Goal: Browse casually: Explore the website without a specific task or goal

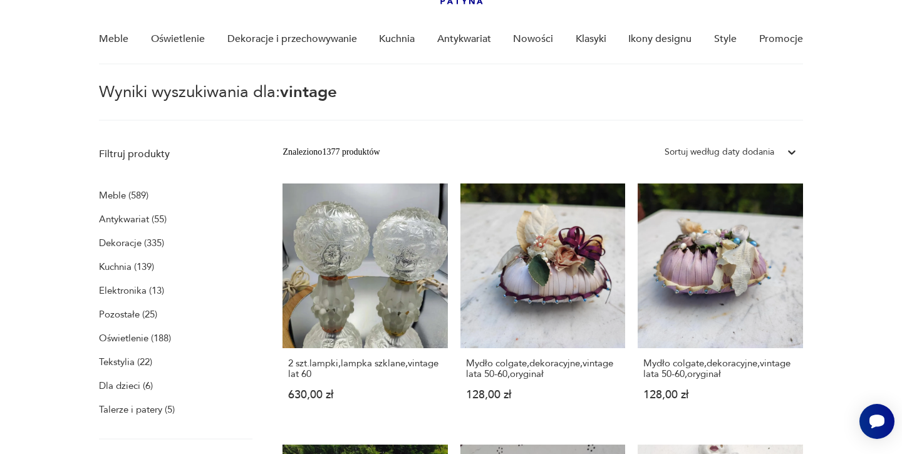
scroll to position [92, 0]
click at [788, 152] on icon at bounding box center [792, 152] width 8 height 4
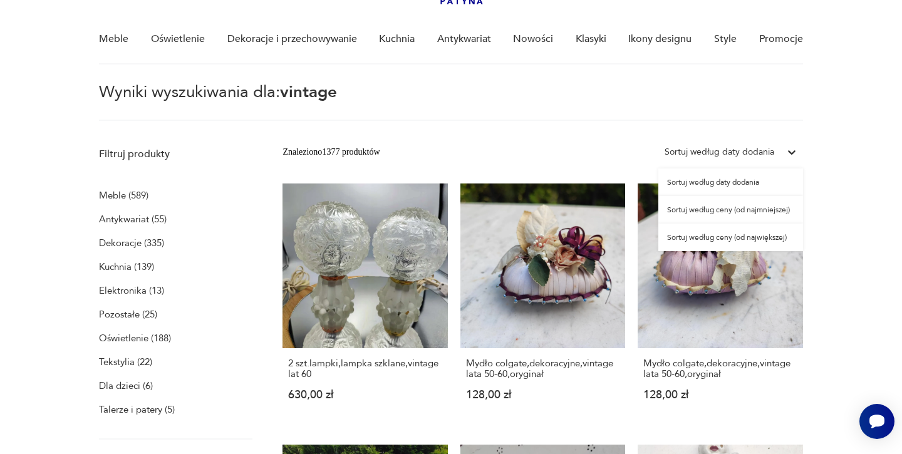
click at [774, 239] on div "Sortuj według ceny (od największej)" at bounding box center [730, 238] width 145 height 28
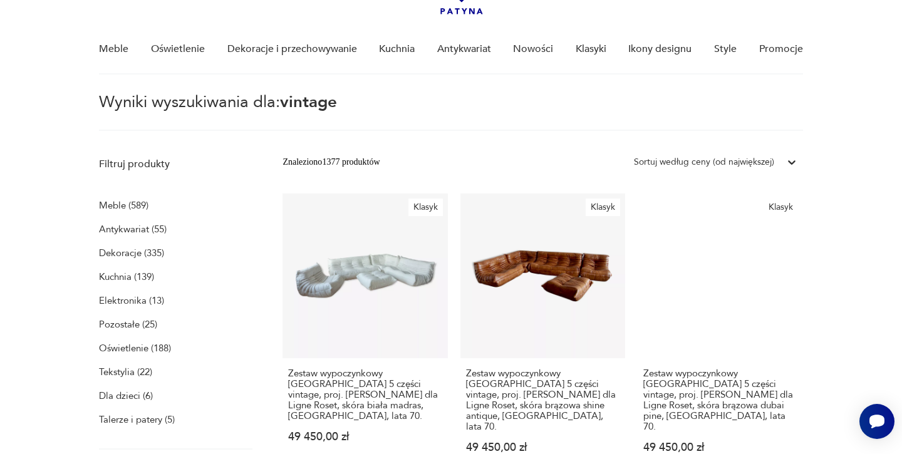
scroll to position [84, 0]
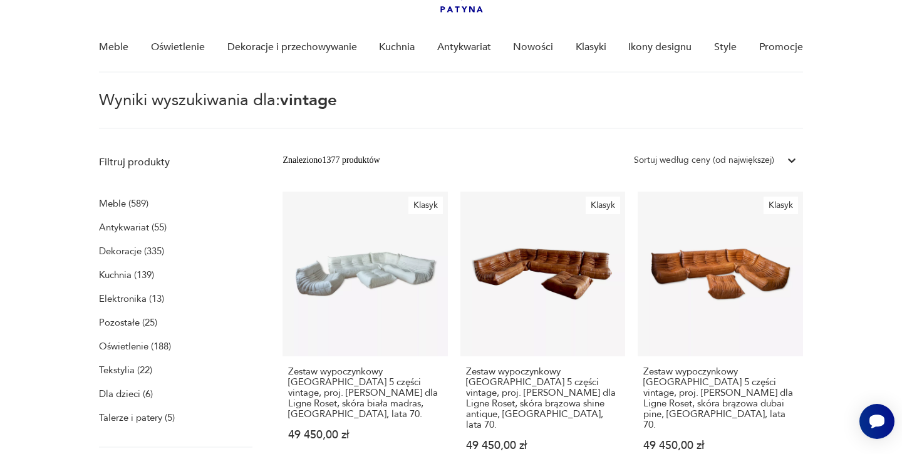
click at [784, 157] on div at bounding box center [791, 160] width 23 height 23
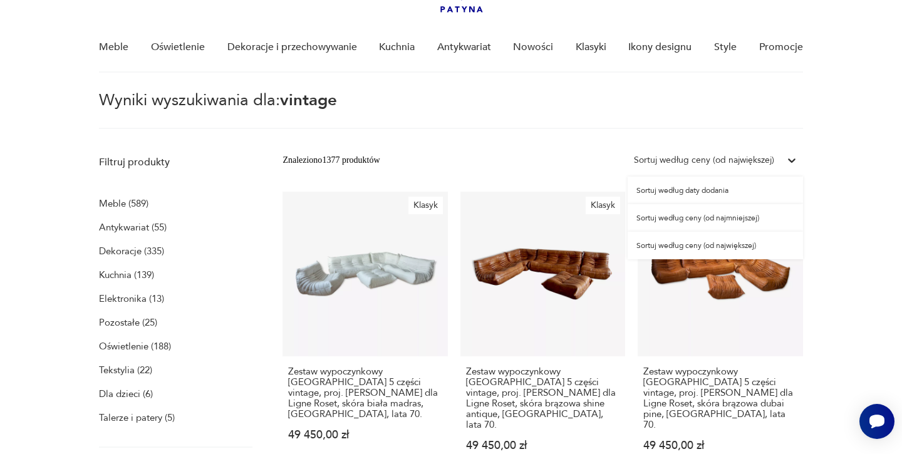
click at [718, 191] on div "Sortuj według daty dodania" at bounding box center [715, 191] width 175 height 28
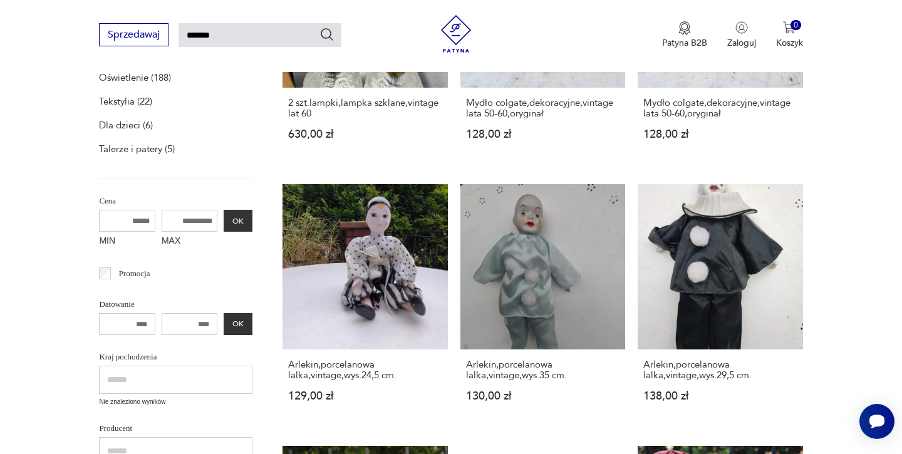
scroll to position [355, 0]
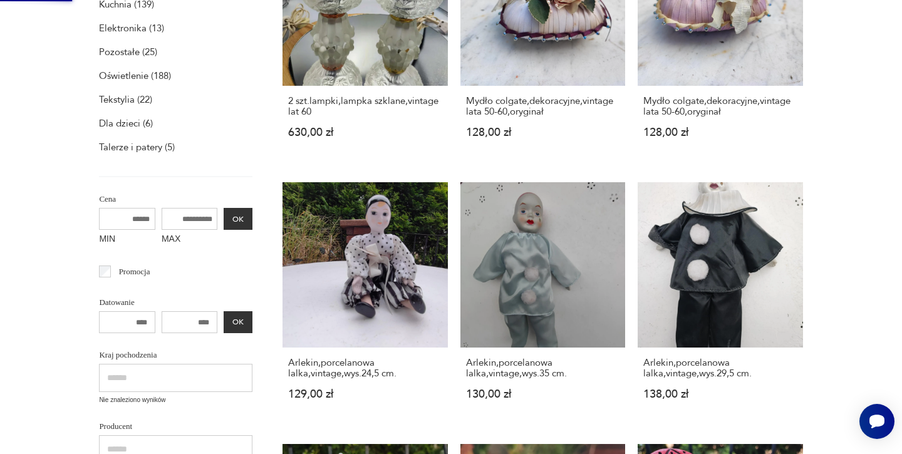
scroll to position [0, 0]
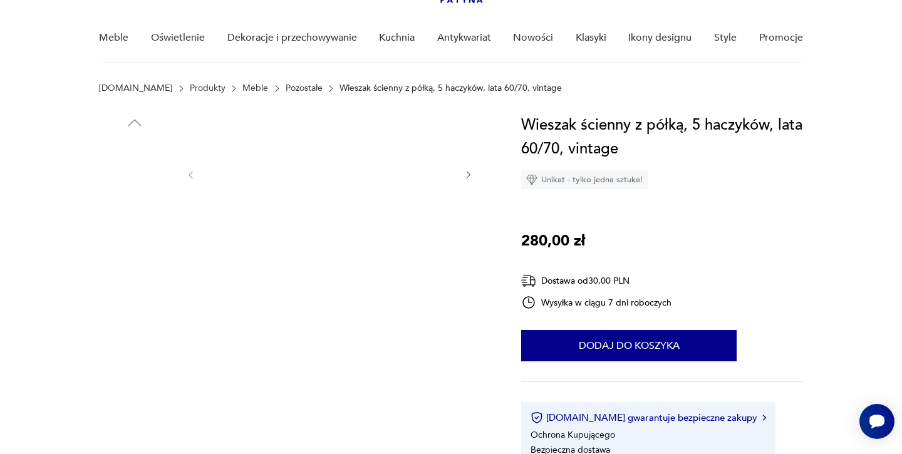
scroll to position [93, 0]
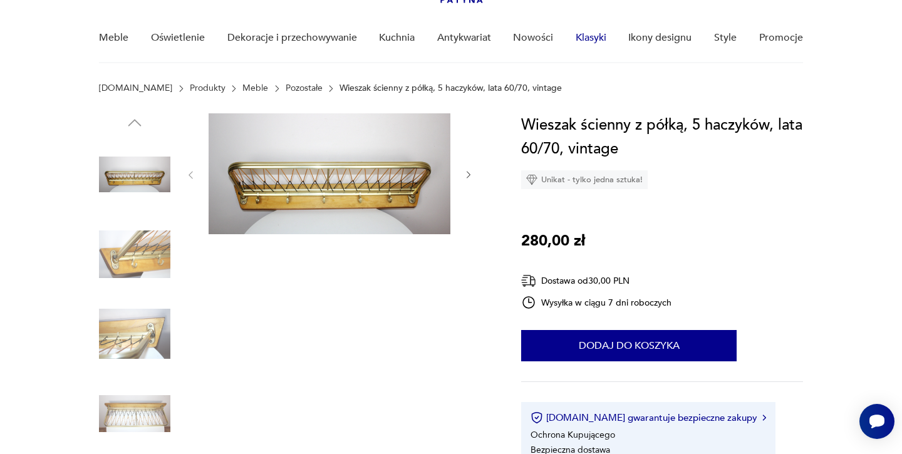
click at [594, 40] on link "Klasyki" at bounding box center [591, 38] width 31 height 48
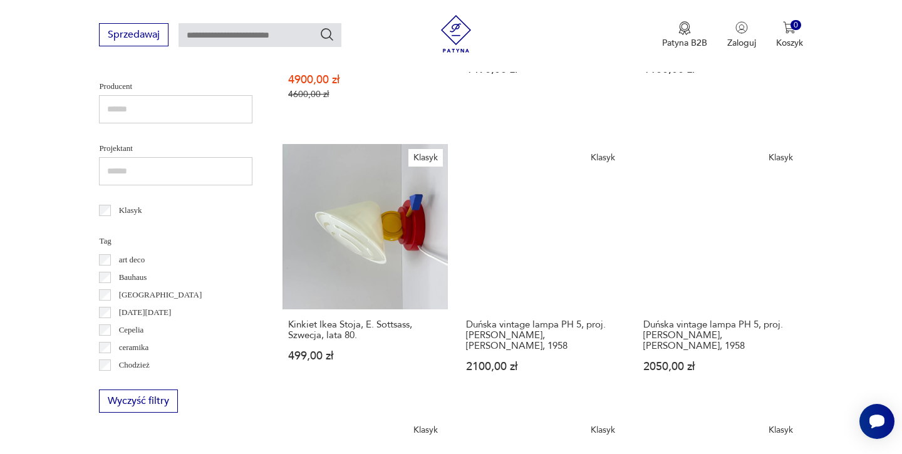
scroll to position [437, 0]
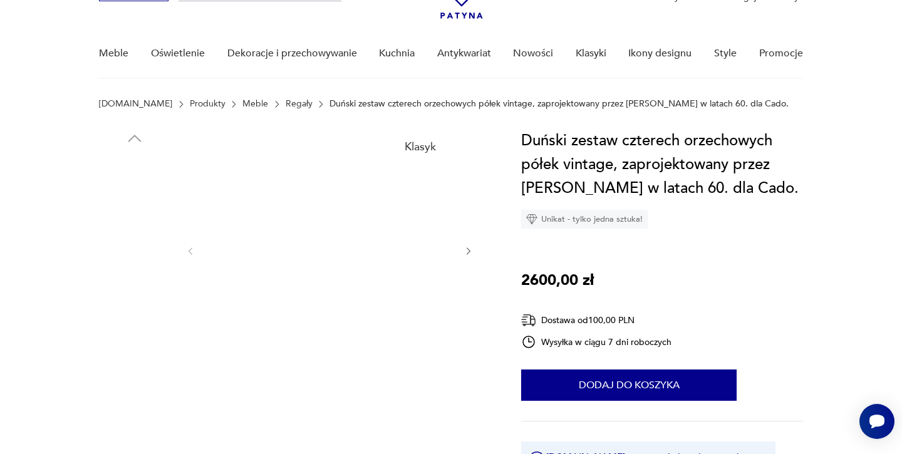
scroll to position [78, 0]
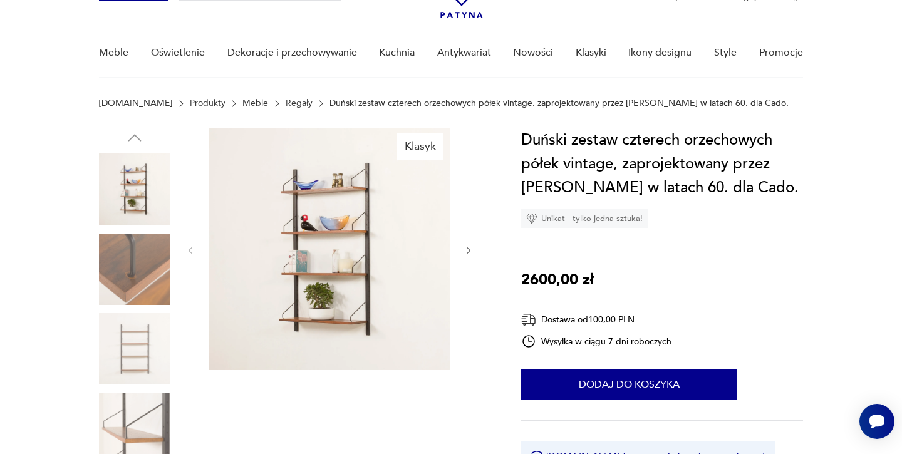
click at [158, 253] on img at bounding box center [134, 269] width 71 height 71
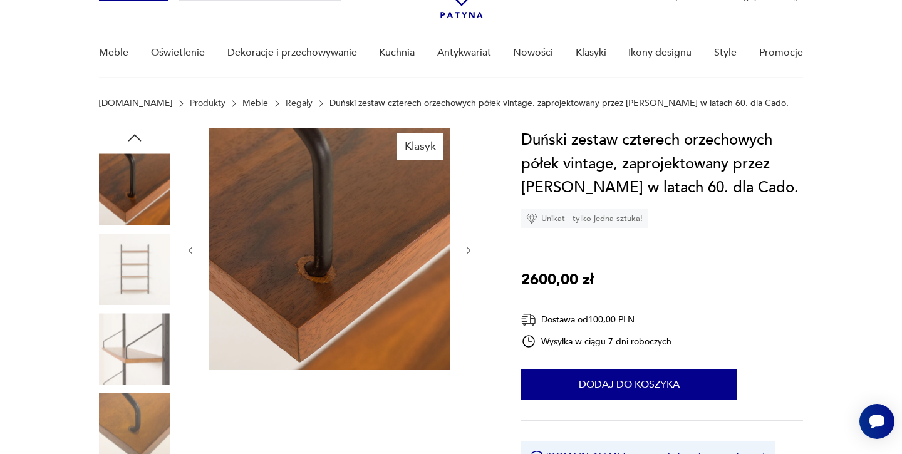
click at [153, 278] on img at bounding box center [134, 269] width 71 height 71
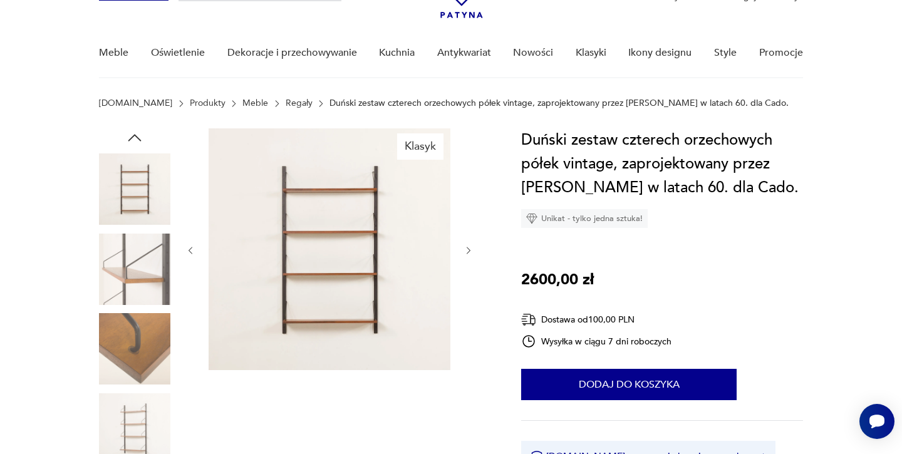
click at [155, 287] on img at bounding box center [134, 269] width 71 height 71
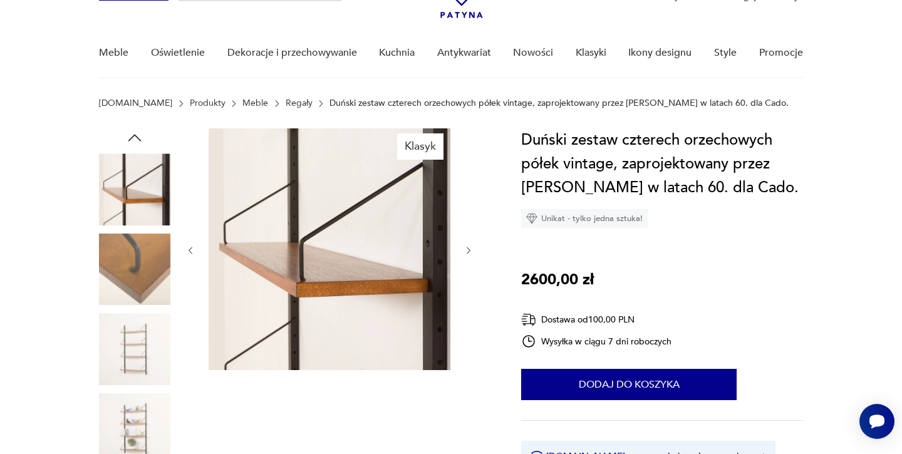
click at [155, 287] on img at bounding box center [134, 269] width 71 height 71
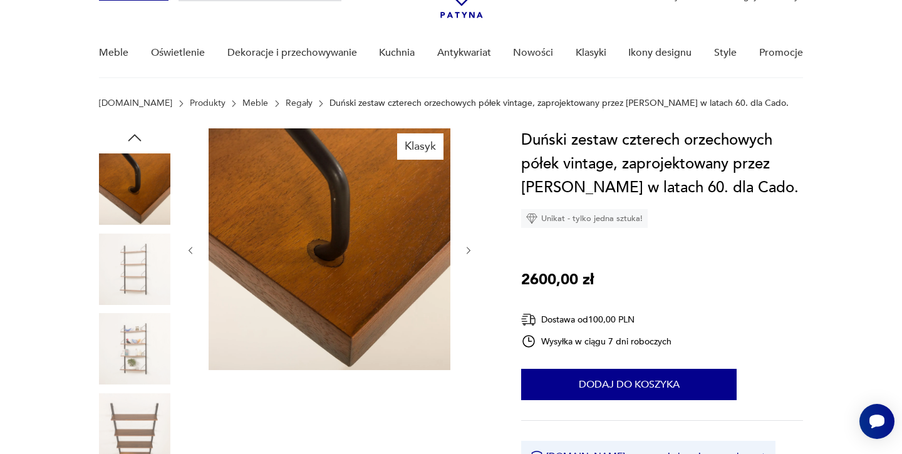
click at [155, 288] on img at bounding box center [134, 269] width 71 height 71
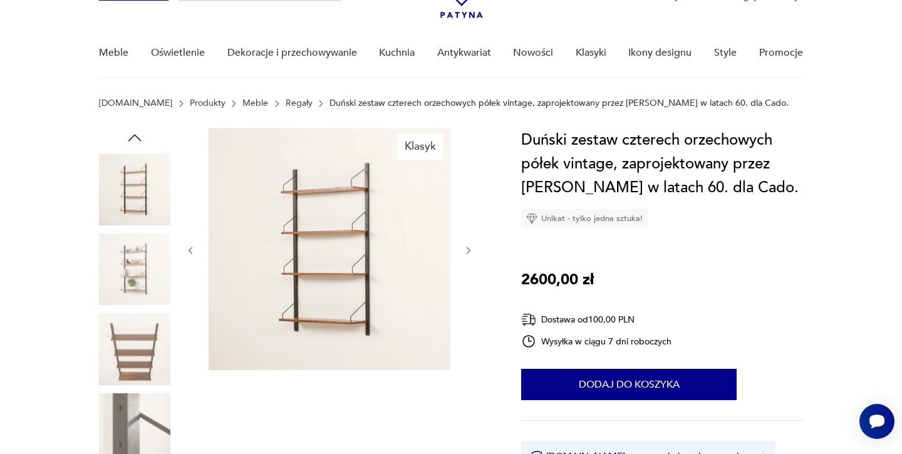
click at [155, 288] on img at bounding box center [134, 269] width 71 height 71
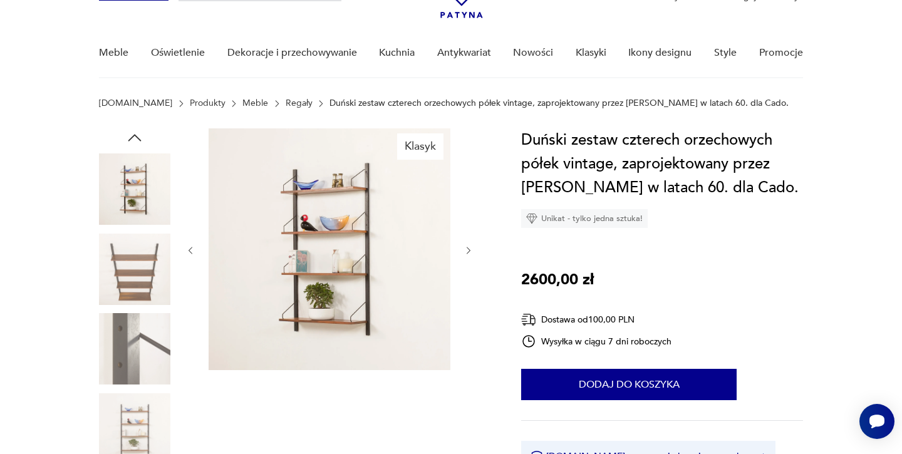
click at [153, 285] on img at bounding box center [134, 269] width 71 height 71
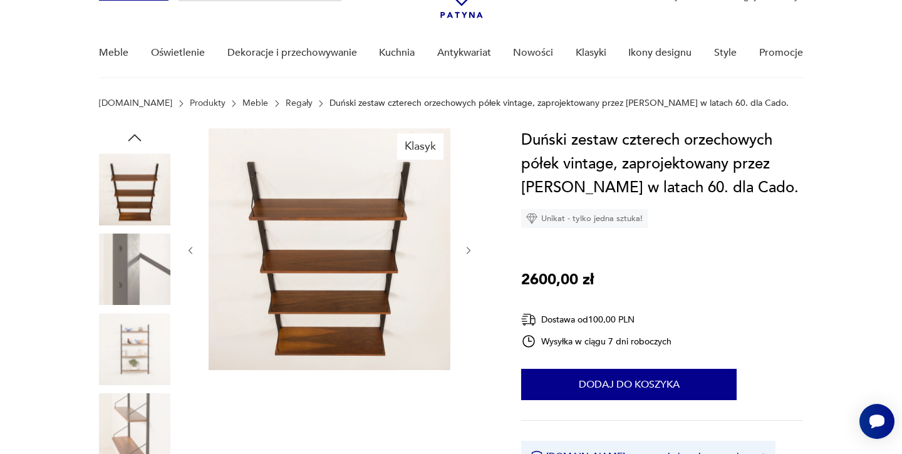
click at [153, 285] on img at bounding box center [134, 269] width 71 height 71
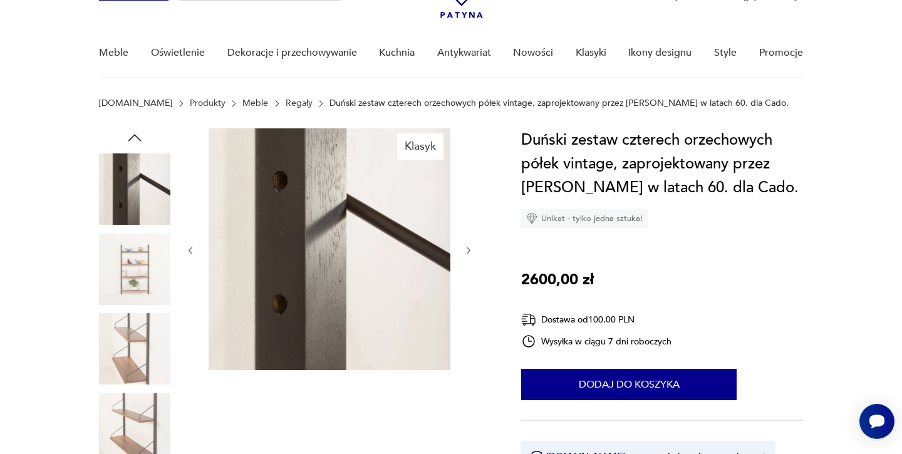
click at [153, 285] on img at bounding box center [134, 269] width 71 height 71
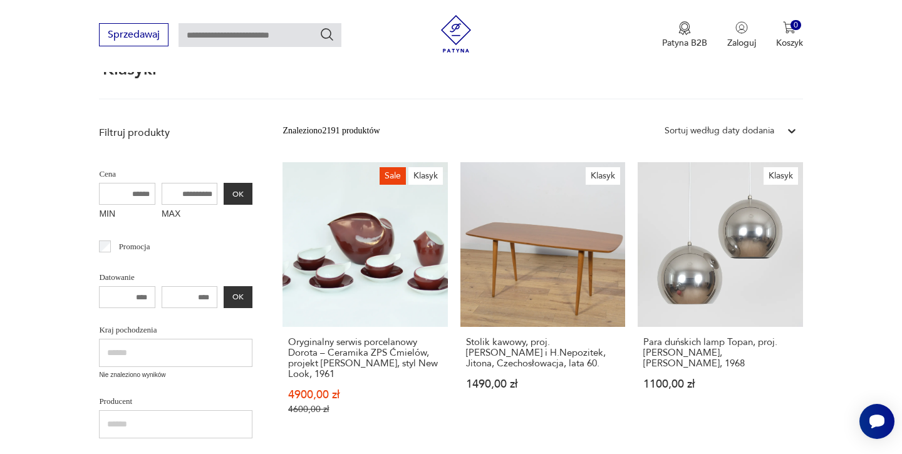
scroll to position [115, 0]
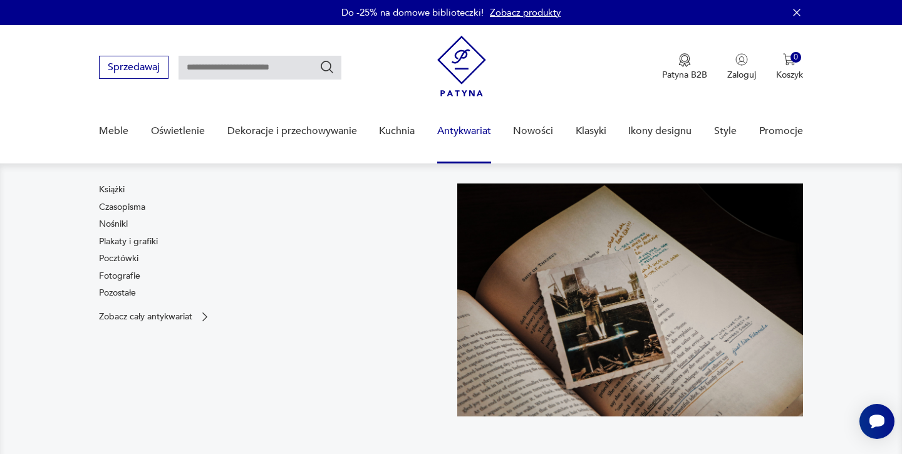
click at [487, 139] on link "Antykwariat" at bounding box center [464, 131] width 54 height 48
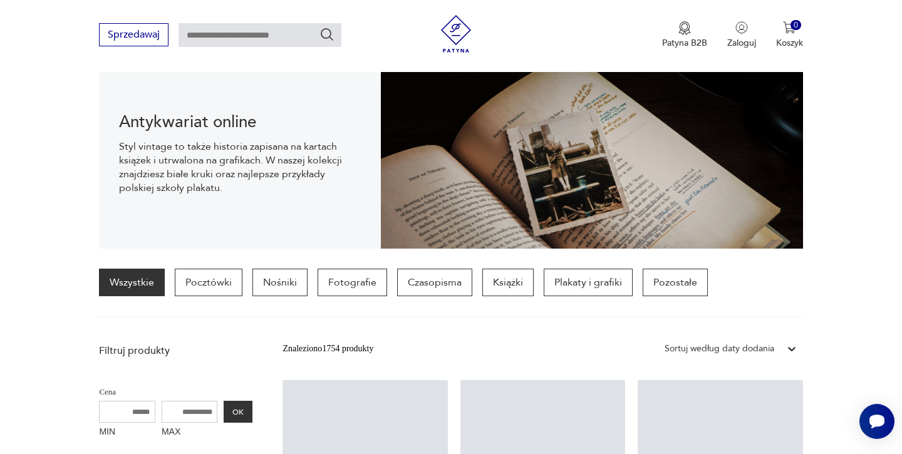
scroll to position [148, 0]
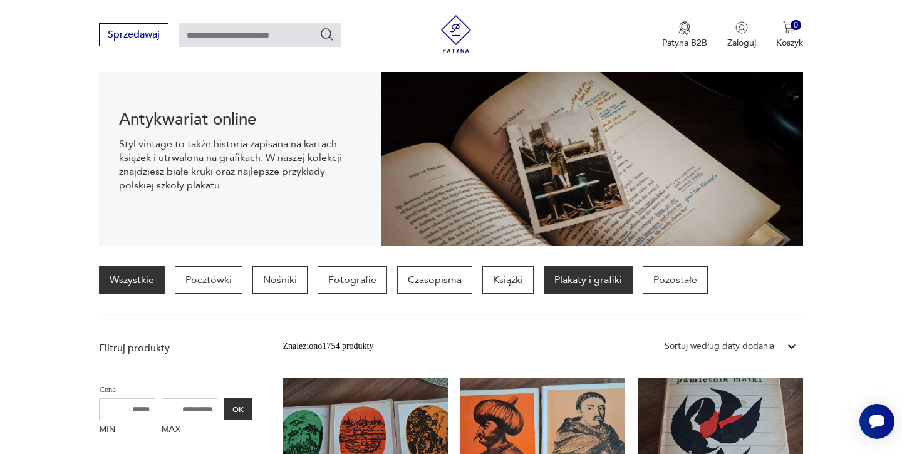
click at [566, 266] on p "Plakaty i grafiki" at bounding box center [588, 280] width 89 height 28
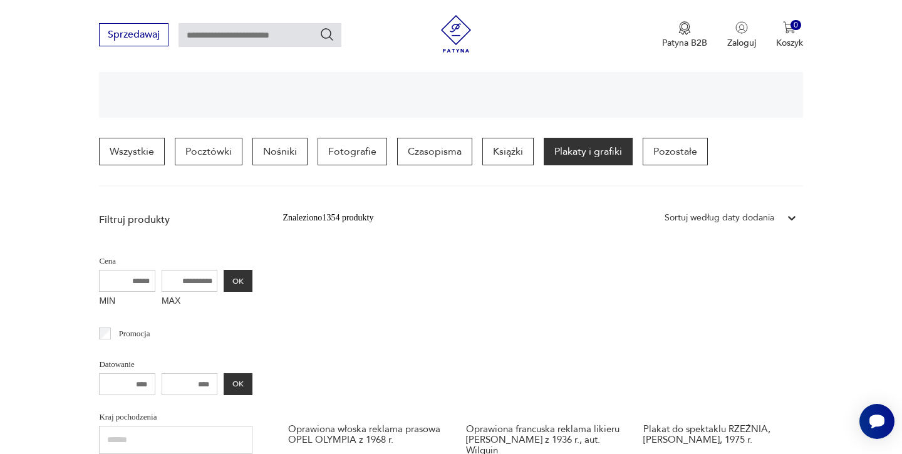
scroll to position [277, 0]
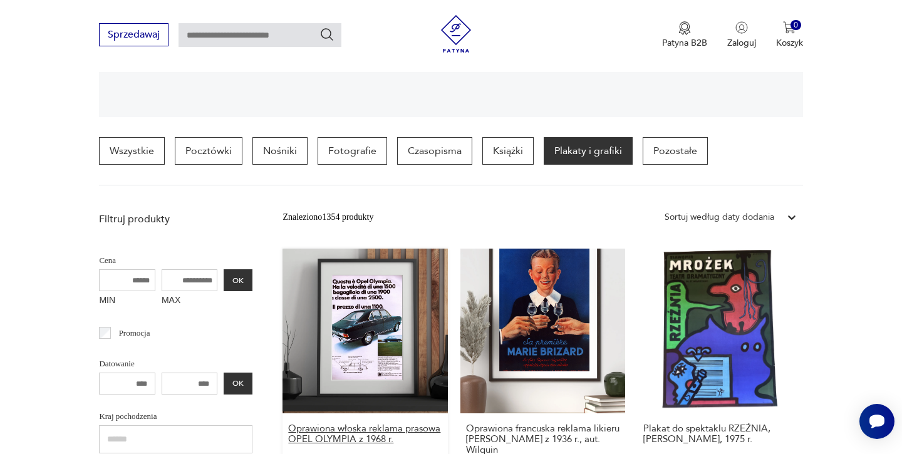
click at [351, 423] on h3 "Oprawiona włoska reklama prasowa OPEL OLYMPIA z 1968 r." at bounding box center [364, 433] width 153 height 21
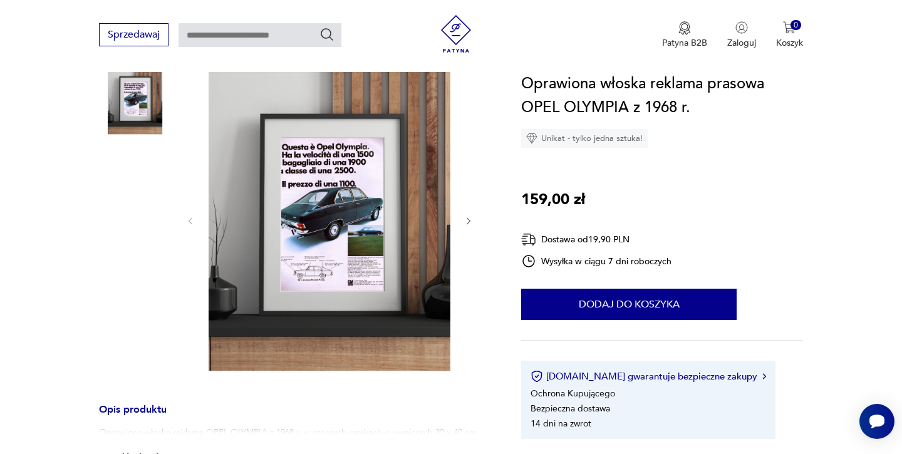
scroll to position [148, 0]
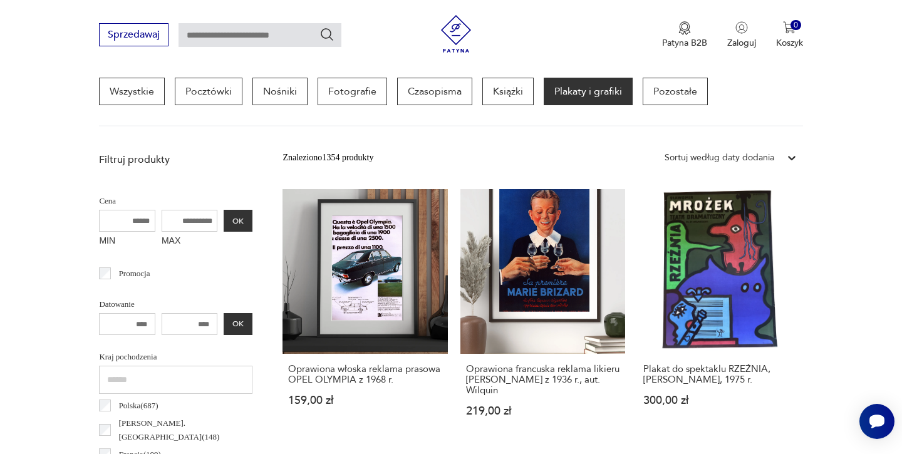
scroll to position [335, 0]
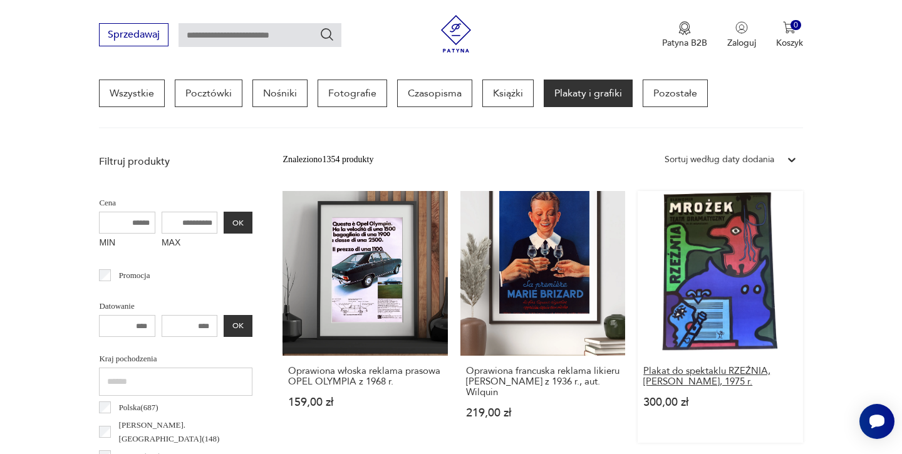
click at [643, 366] on h3 "Plakat do spektaklu RZEŹNIA, [PERSON_NAME], 1975 r." at bounding box center [719, 376] width 153 height 21
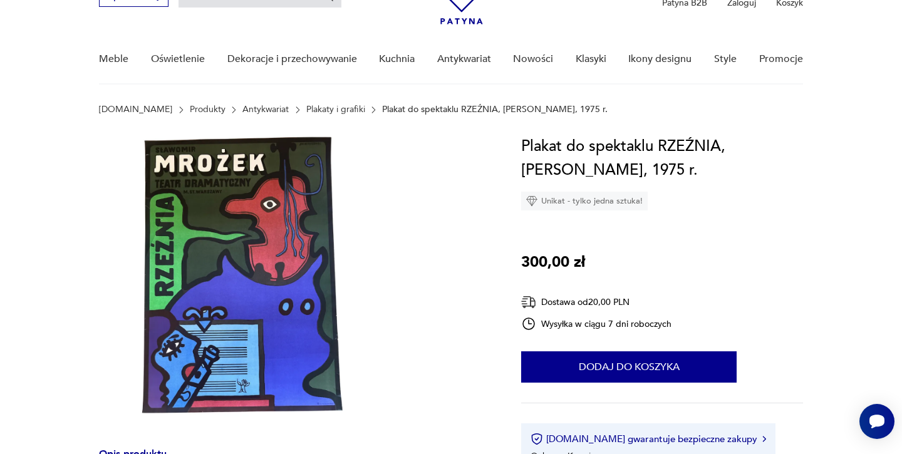
scroll to position [78, 0]
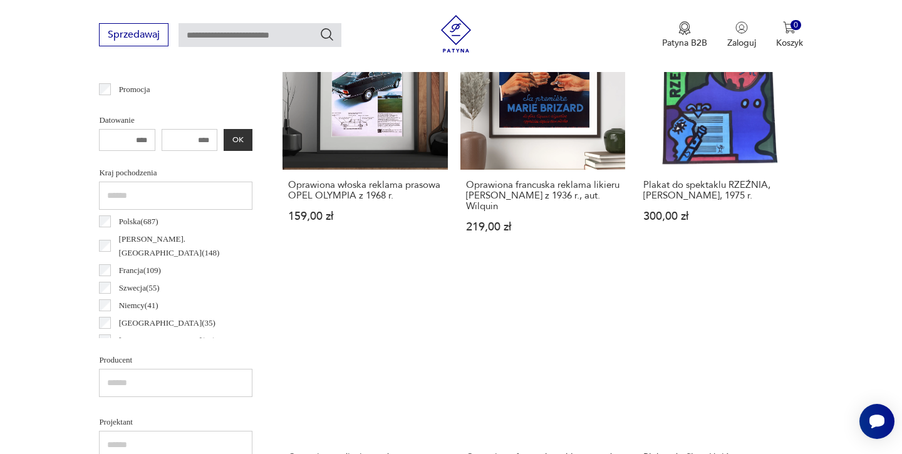
scroll to position [524, 0]
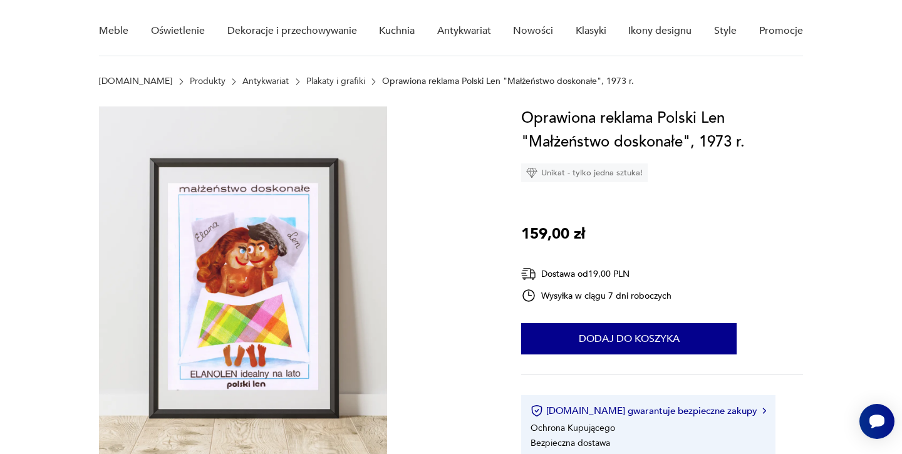
scroll to position [116, 0]
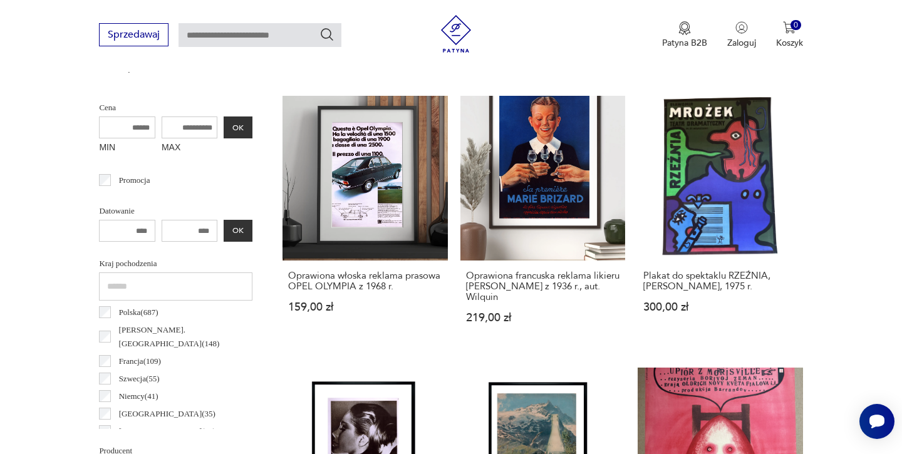
scroll to position [433, 0]
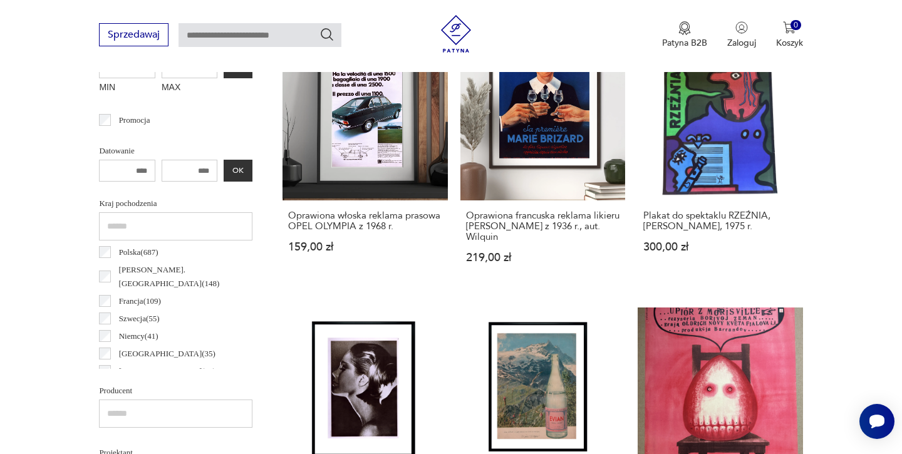
scroll to position [494, 0]
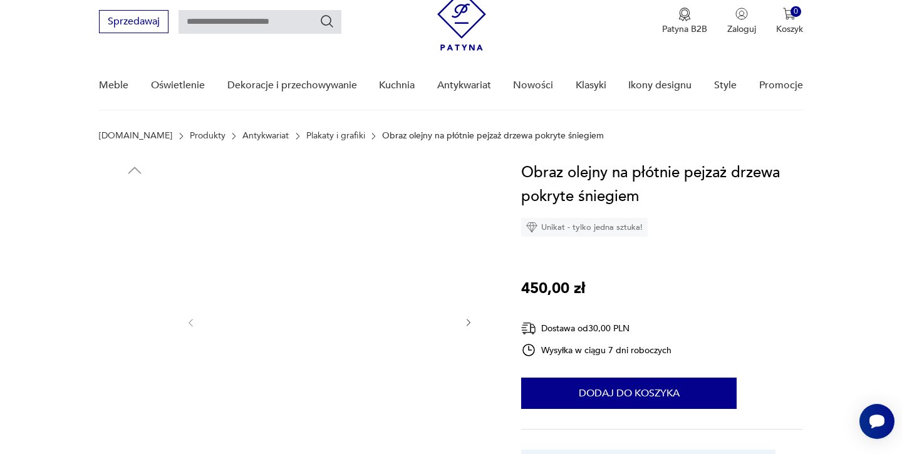
scroll to position [49, 0]
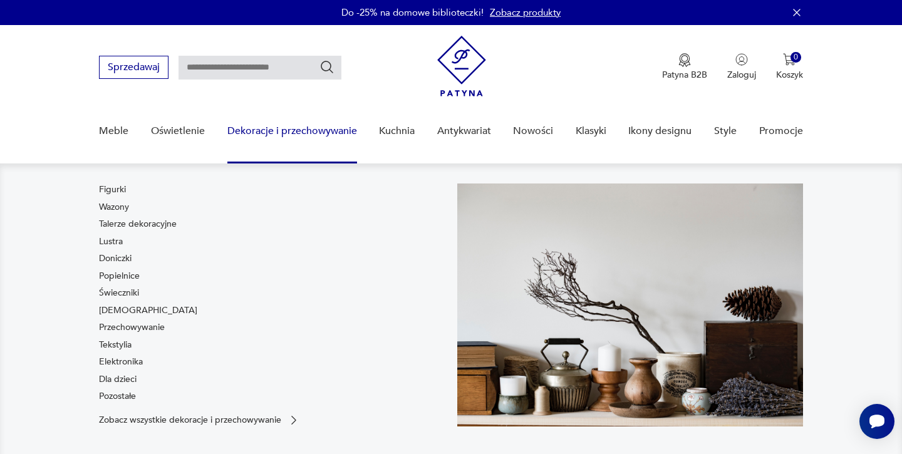
click at [306, 131] on link "Dekoracje i przechowywanie" at bounding box center [292, 131] width 130 height 48
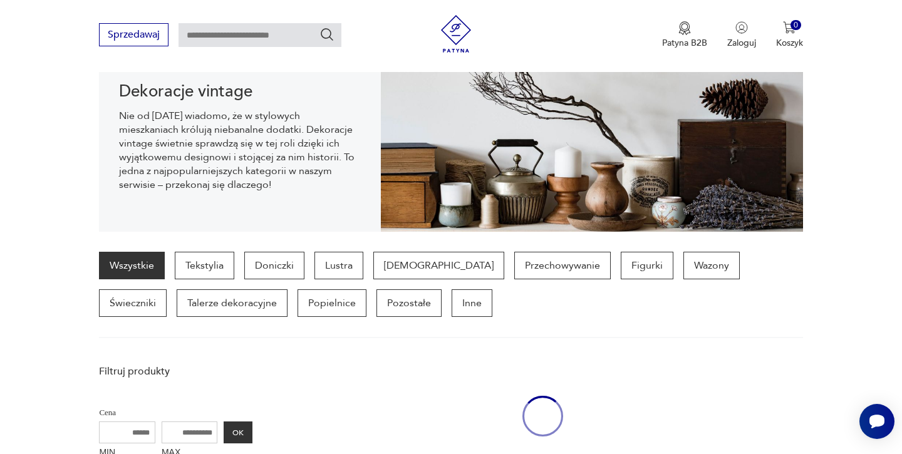
scroll to position [194, 0]
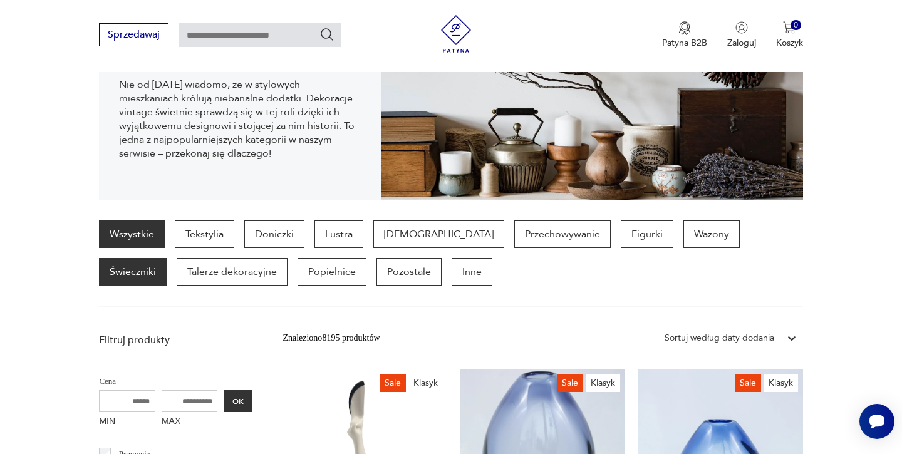
click at [167, 258] on p "Świeczniki" at bounding box center [133, 272] width 68 height 28
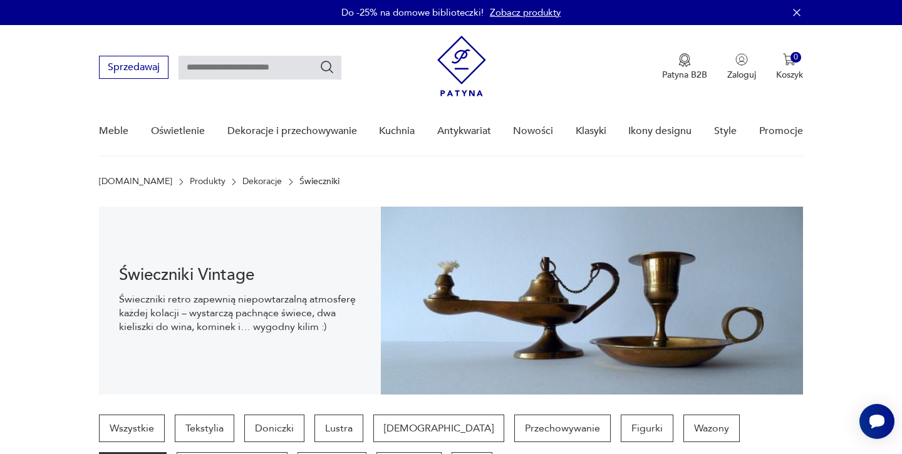
click at [611, 43] on div "Patyna B2B Zaloguj 0 Koszyk Twój koszyk ( 0 ) Brak produktów w koszyku IDŹ DO K…" at bounding box center [620, 67] width 366 height 63
